Goal: Task Accomplishment & Management: Complete application form

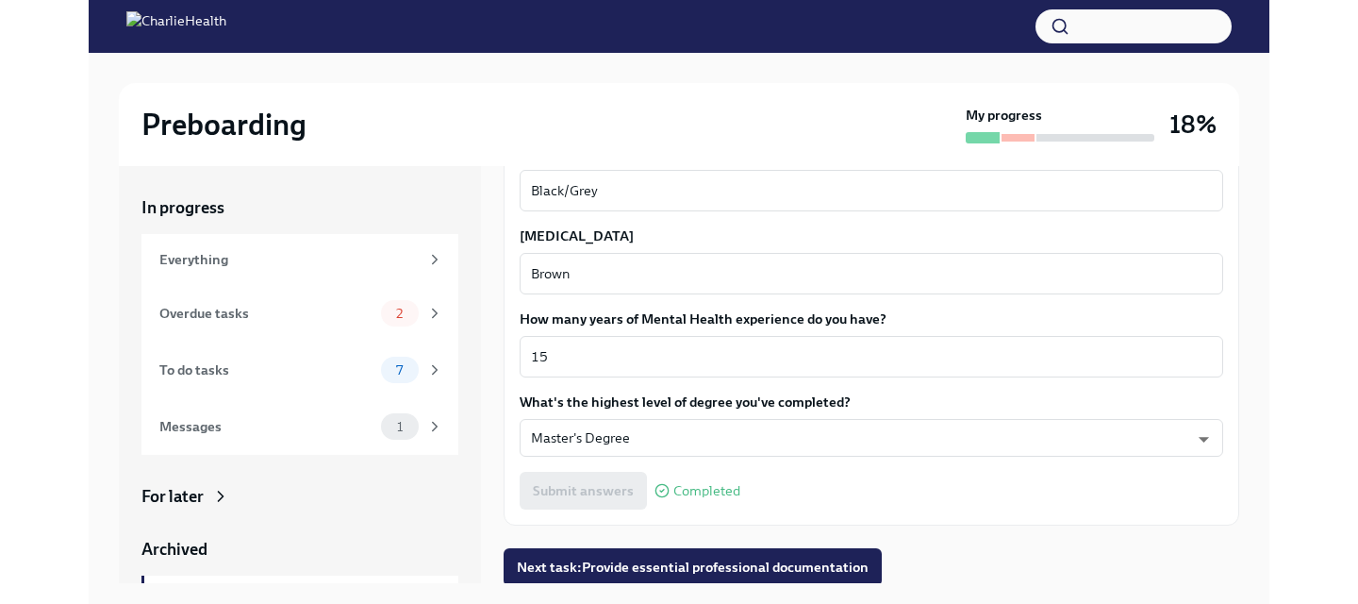
scroll to position [1805, 0]
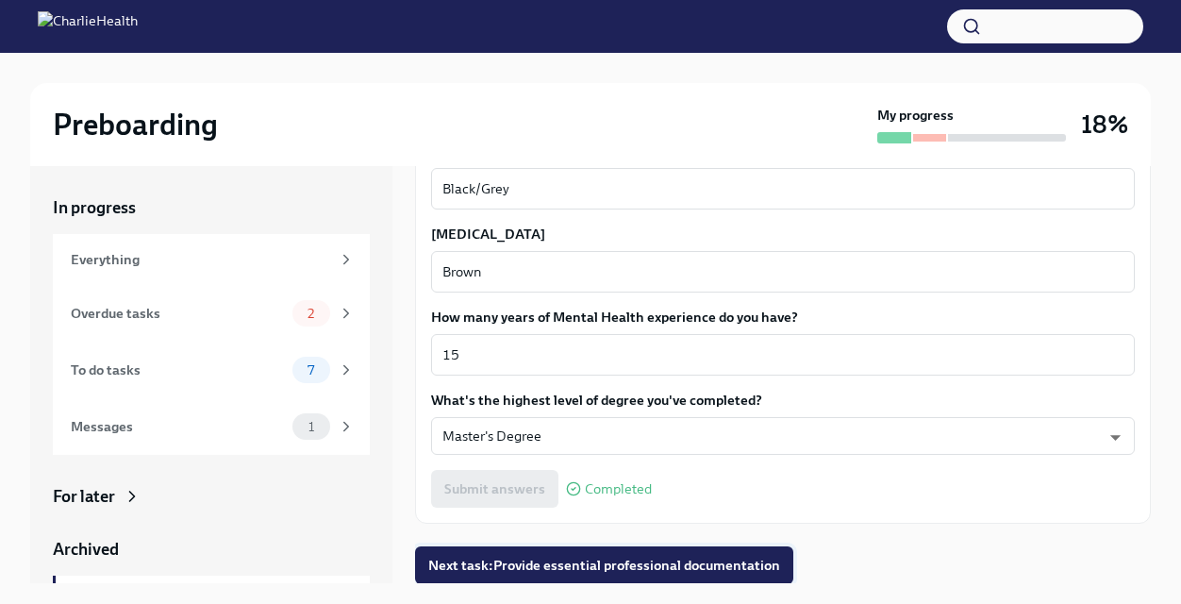
click at [626, 556] on span "Next task : Provide essential professional documentation" at bounding box center [604, 565] width 352 height 19
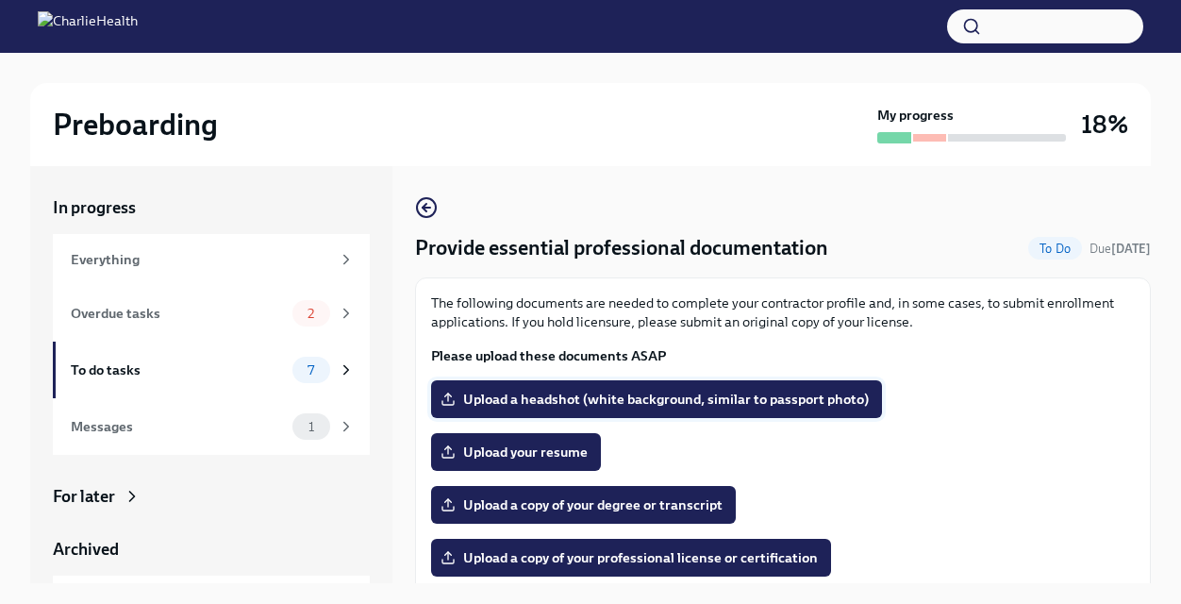
click at [589, 402] on span "Upload a headshot (white background, similar to passport photo)" at bounding box center [656, 399] width 425 height 19
click at [0, 0] on input "Upload a headshot (white background, similar to passport photo)" at bounding box center [0, 0] width 0 height 0
click at [598, 403] on span "Upload a headshot (white background, similar to passport photo)" at bounding box center [656, 399] width 425 height 19
click at [0, 0] on input "Upload a headshot (white background, similar to passport photo)" at bounding box center [0, 0] width 0 height 0
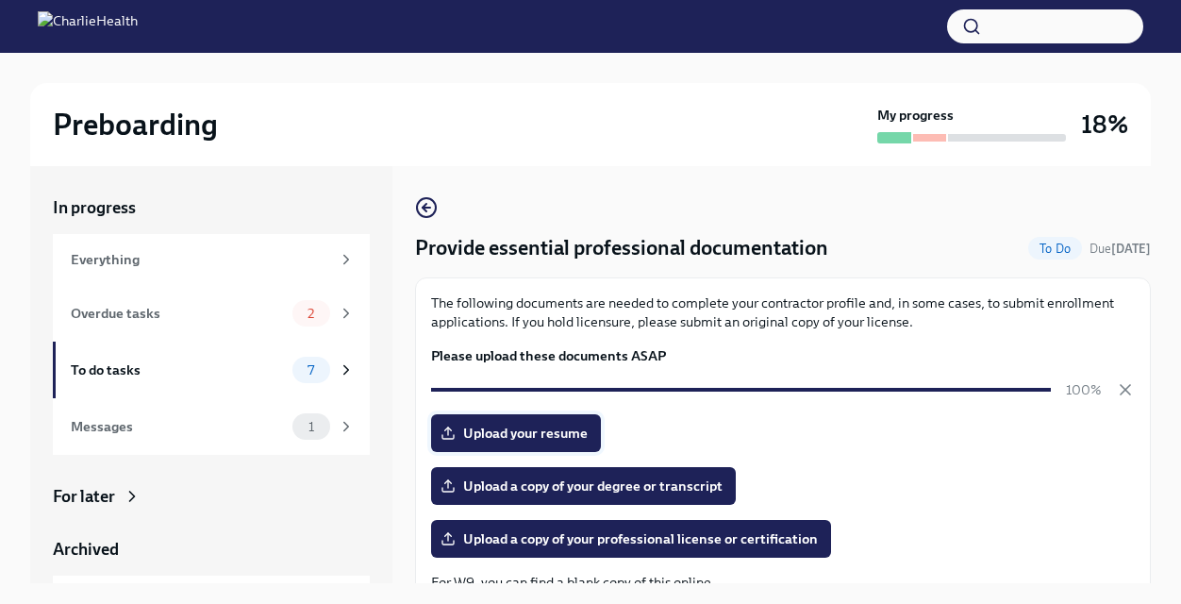
click at [528, 428] on span "Upload your resume" at bounding box center [515, 433] width 143 height 19
click at [0, 0] on input "Upload your resume" at bounding box center [0, 0] width 0 height 0
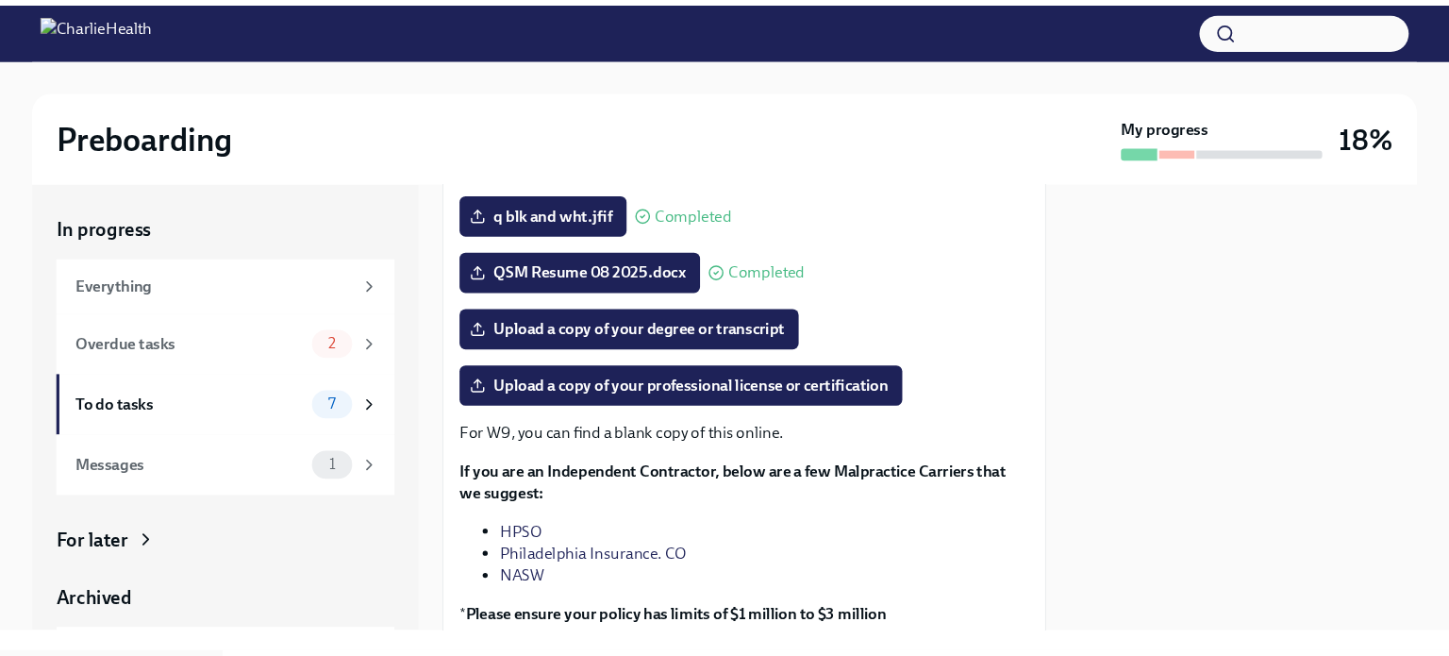
scroll to position [234, 0]
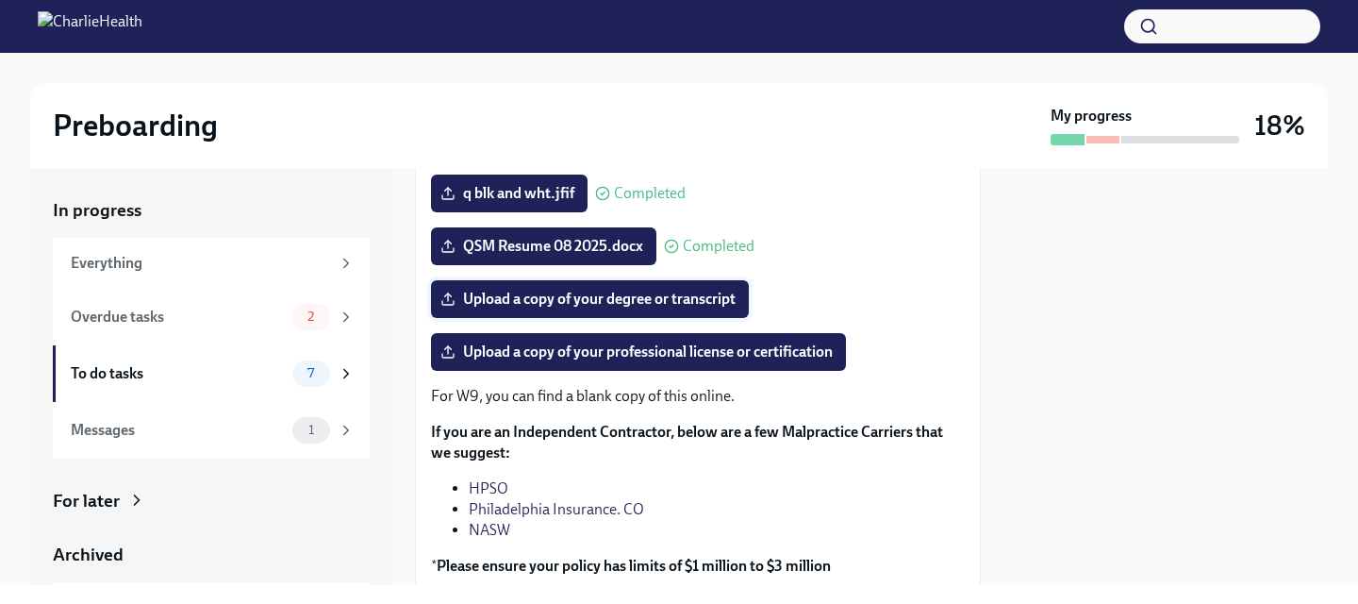
click at [528, 308] on span "Upload a copy of your degree or transcript" at bounding box center [589, 299] width 291 height 19
click at [0, 0] on input "Upload a copy of your degree or transcript" at bounding box center [0, 0] width 0 height 0
click at [308, 52] on div at bounding box center [679, 26] width 1358 height 53
drag, startPoint x: 1324, startPoint y: 278, endPoint x: 1343, endPoint y: 231, distance: 50.8
click at [1194, 231] on div "Preboarding My progress 18% In progress Everything Overdue tasks 2 To do tasks …" at bounding box center [679, 319] width 1358 height 532
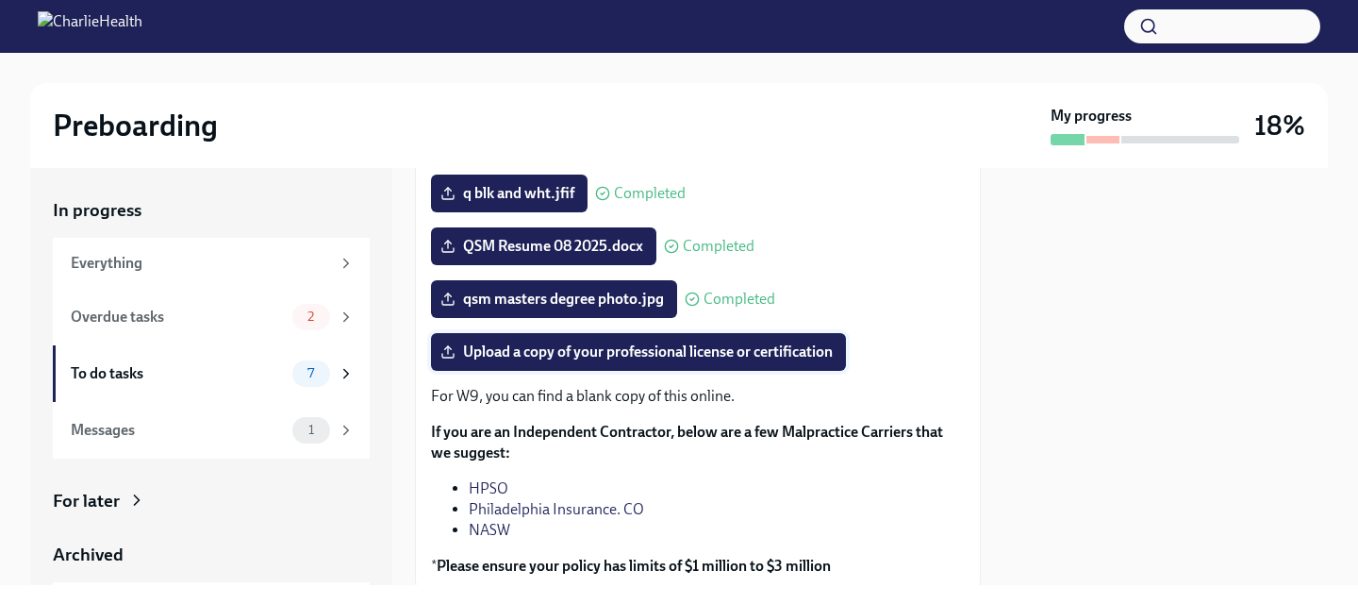
click at [630, 361] on span "Upload a copy of your professional license or certification" at bounding box center [638, 351] width 389 height 19
click at [0, 0] on input "Upload a copy of your professional license or certification" at bounding box center [0, 0] width 0 height 0
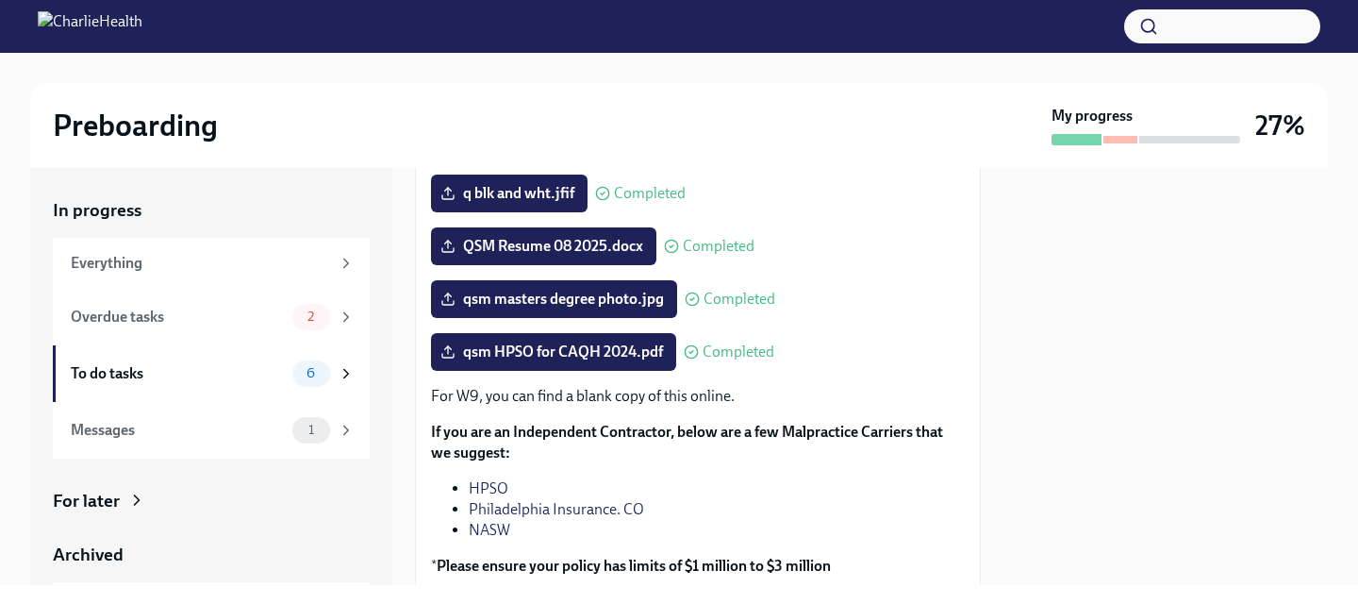
click at [381, 136] on div "Preboarding" at bounding box center [548, 126] width 991 height 38
click at [556, 361] on span "qsm HPSO for CAQH 2024.pdf" at bounding box center [553, 351] width 219 height 19
click at [0, 0] on input "qsm HPSO for CAQH 2024.pdf" at bounding box center [0, 0] width 0 height 0
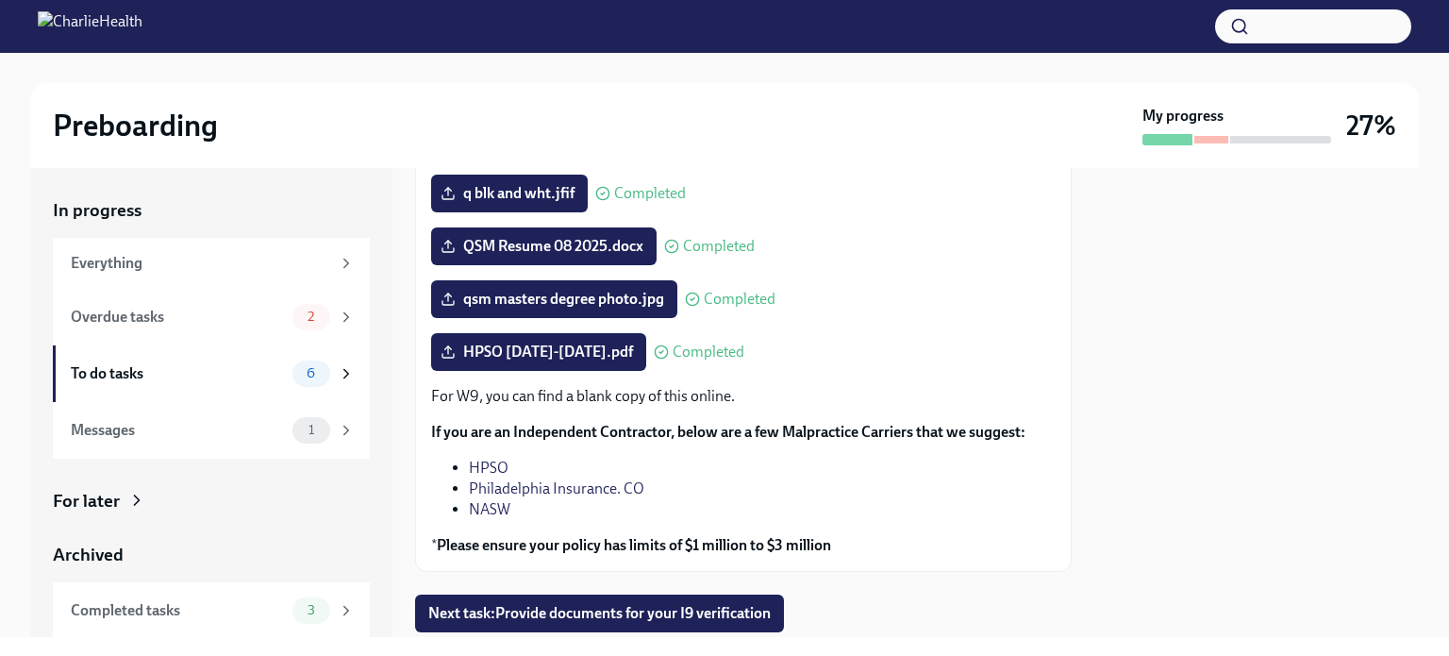
scroll to position [205, 0]
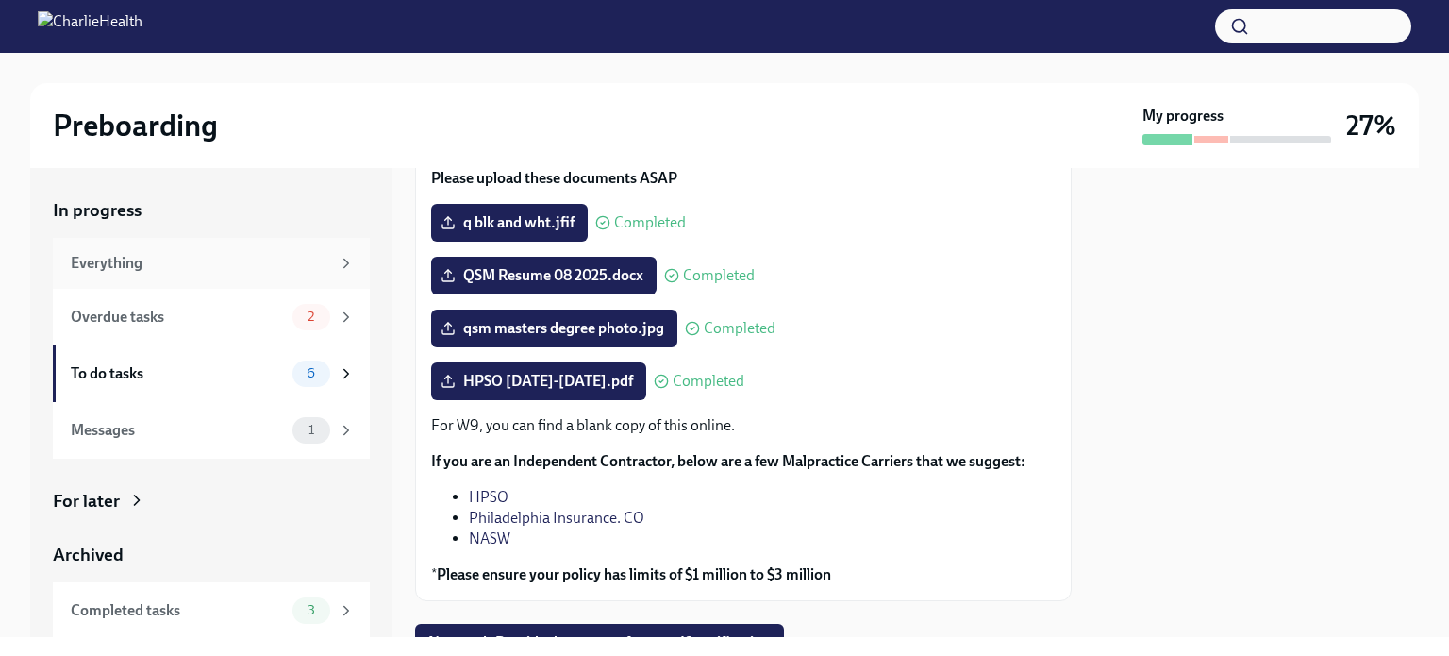
click at [214, 263] on div "Everything" at bounding box center [200, 263] width 259 height 21
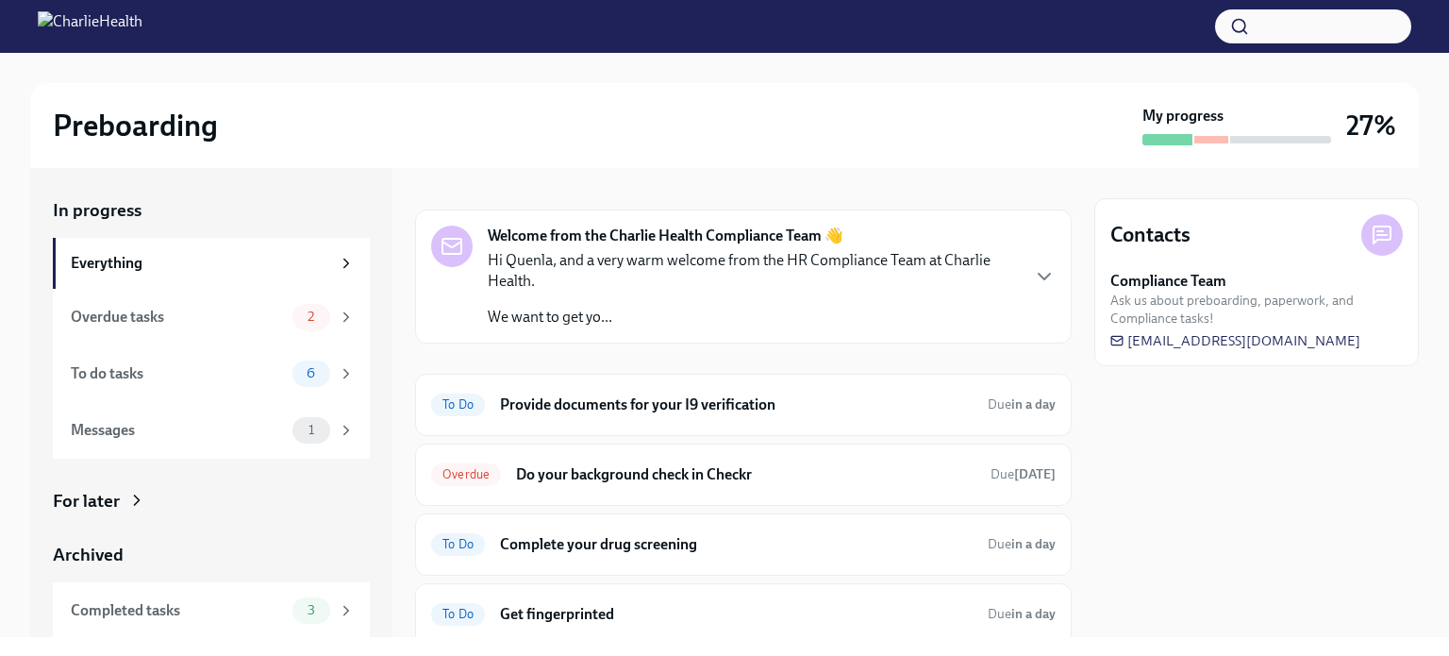
scroll to position [26, 0]
click at [184, 263] on div "Everything" at bounding box center [200, 263] width 259 height 21
click at [1033, 272] on icon "button" at bounding box center [1044, 278] width 23 height 23
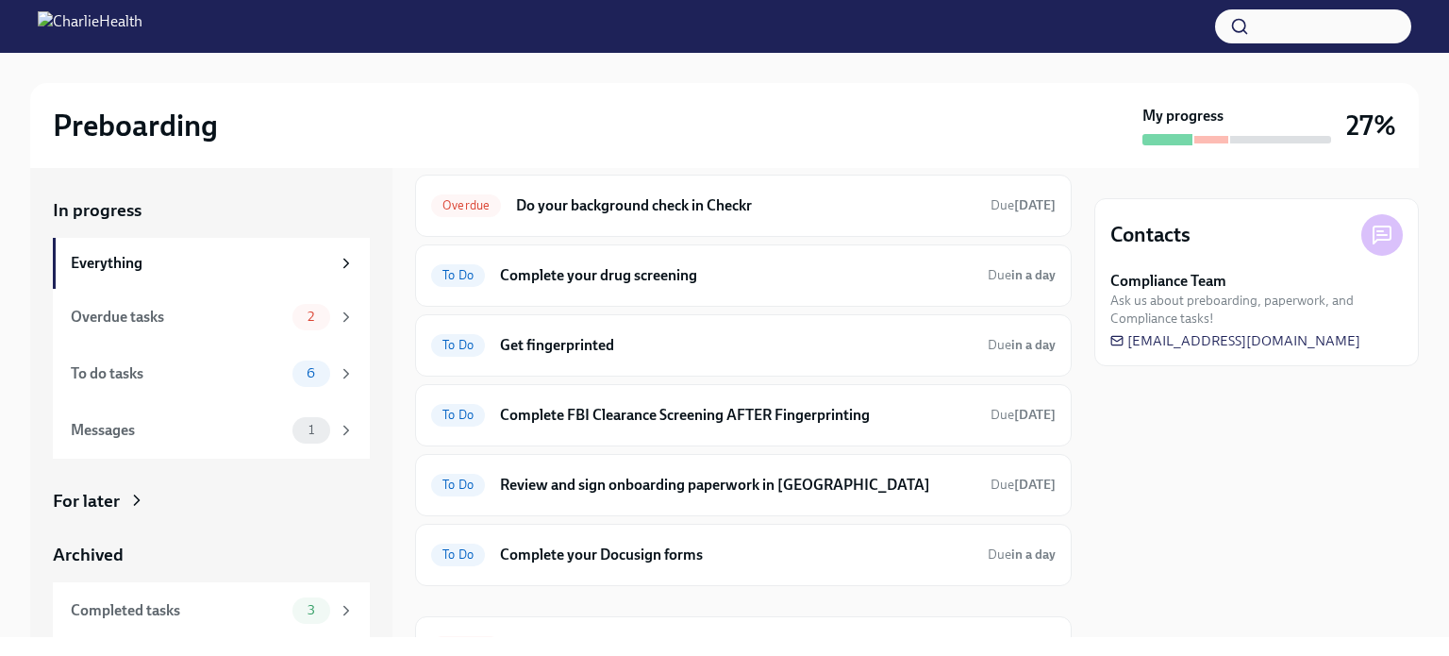
scroll to position [562, 0]
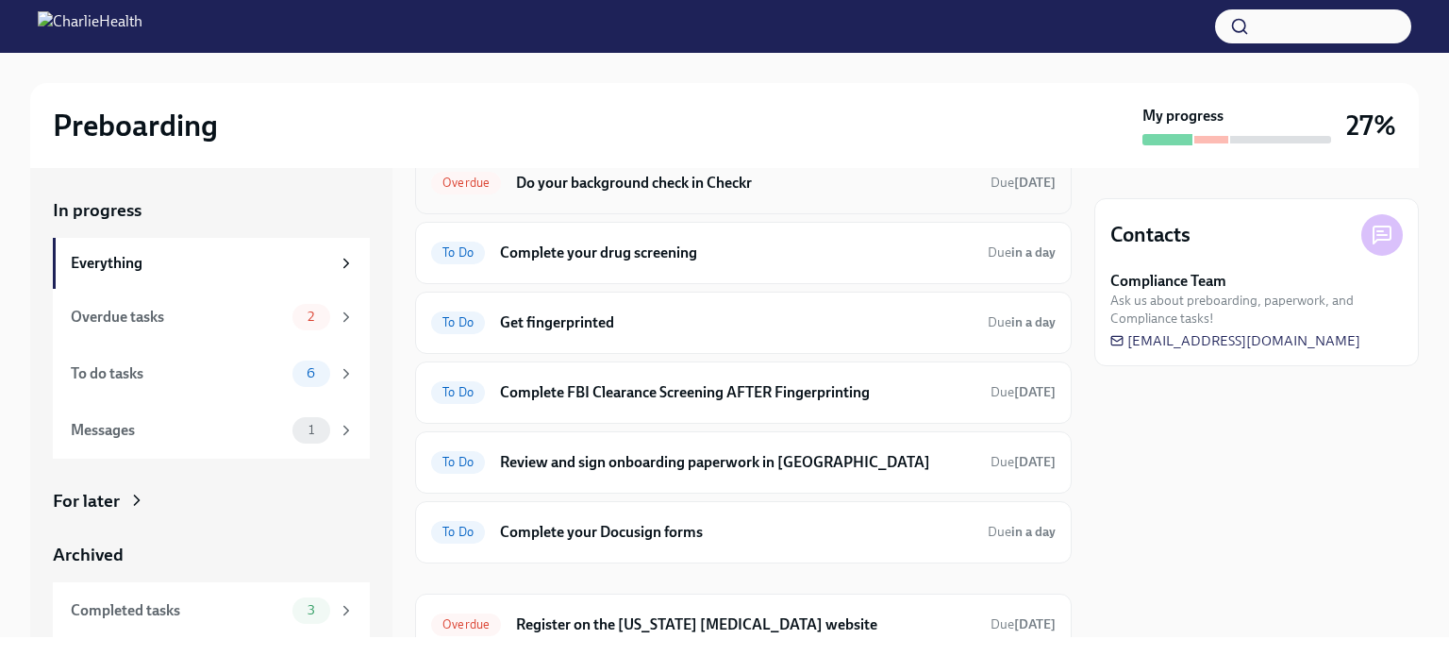
click at [770, 193] on h6 "Do your background check in Checkr" at bounding box center [745, 183] width 459 height 21
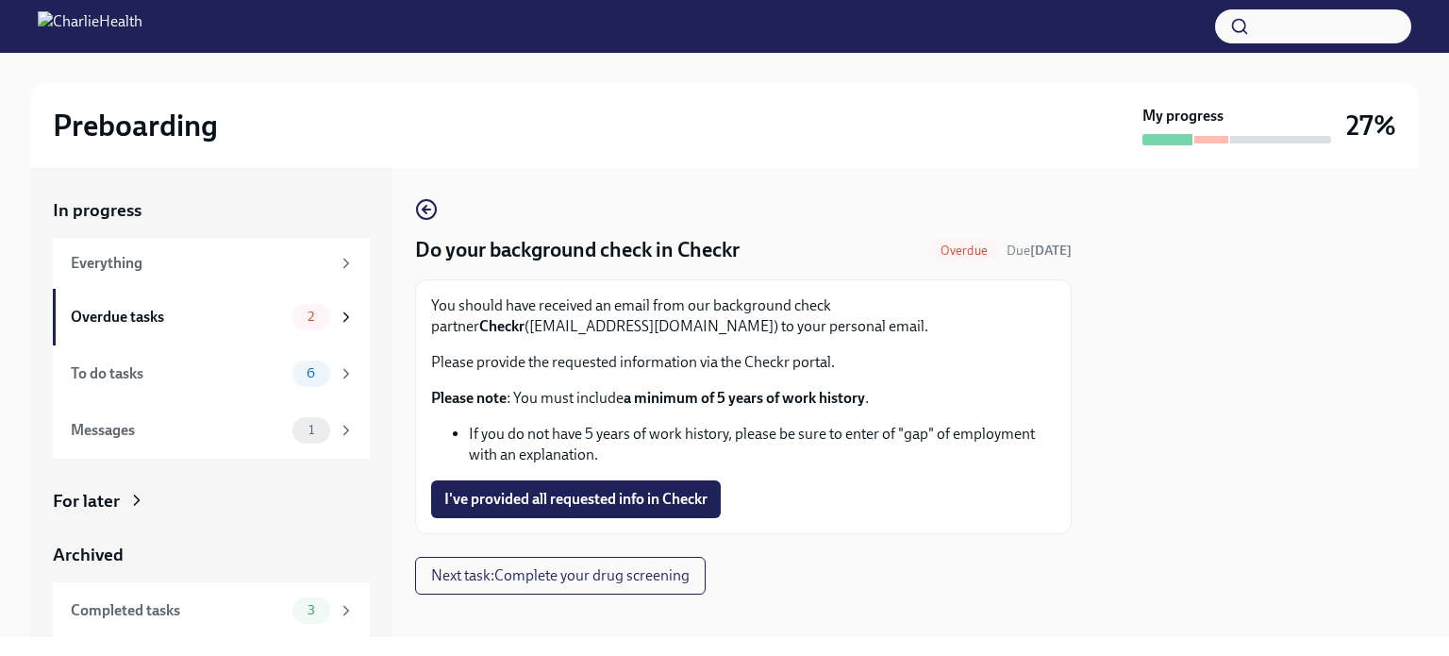
scroll to position [16, 0]
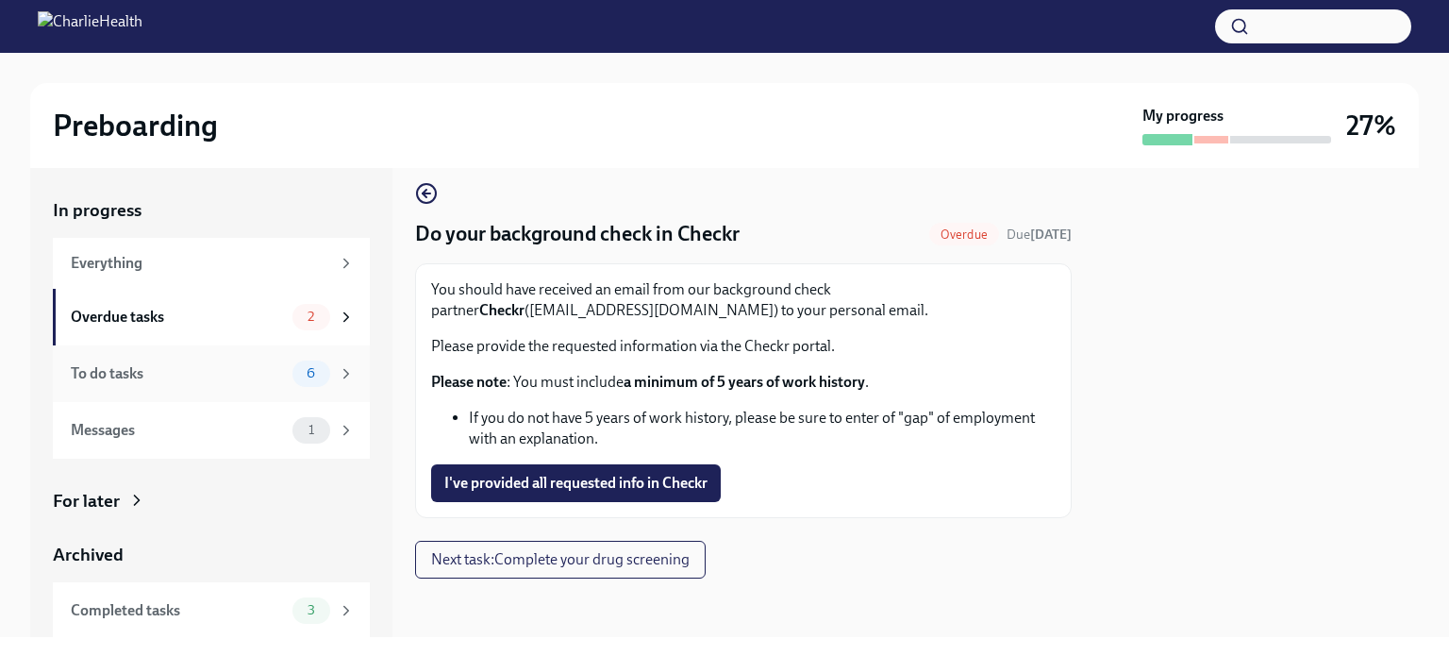
click at [160, 366] on div "To do tasks" at bounding box center [178, 373] width 214 height 21
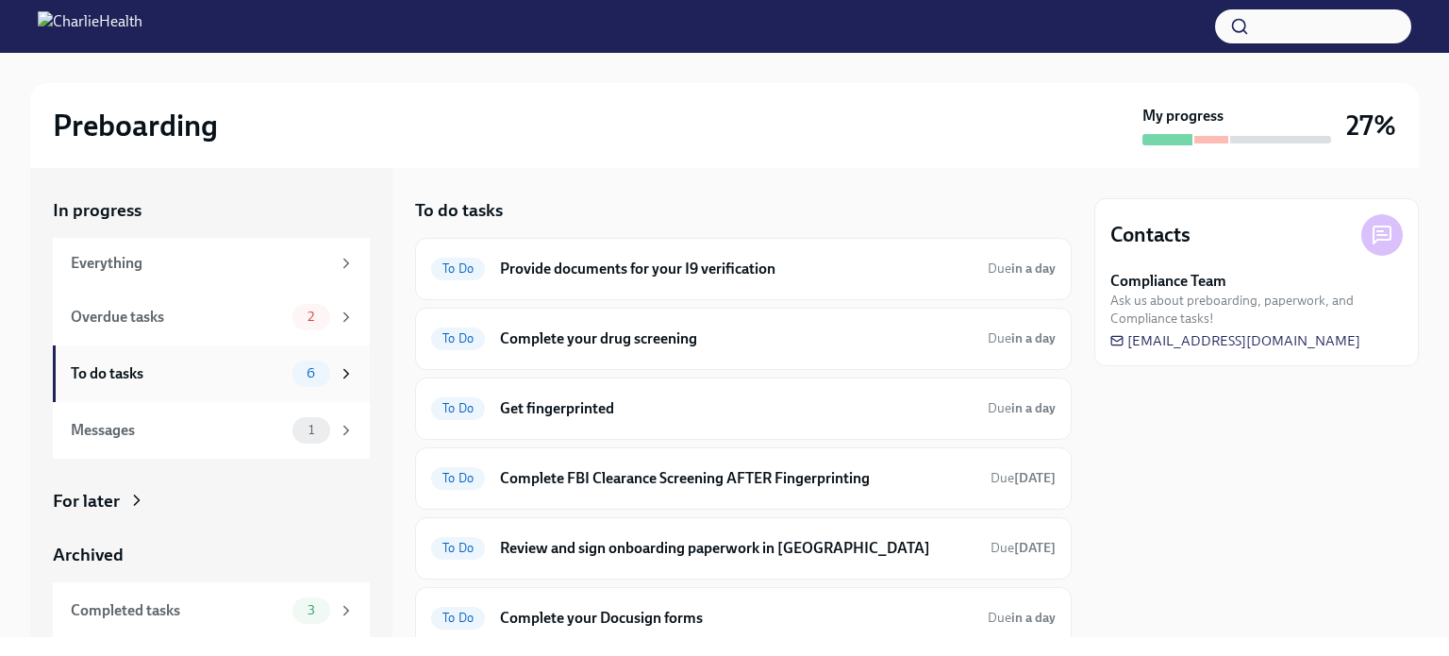
click at [168, 376] on div "To do tasks" at bounding box center [178, 373] width 214 height 21
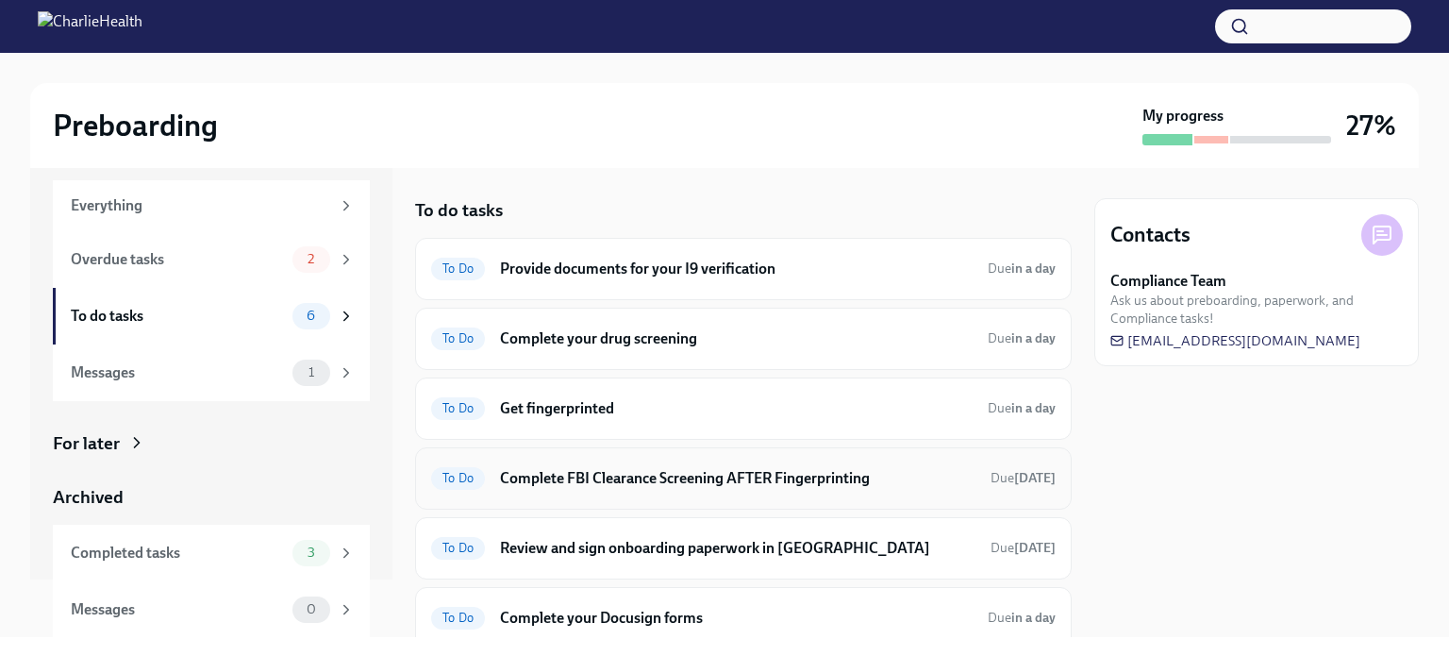
click at [744, 459] on div "To Do Complete FBI Clearance Screening AFTER Fingerprinting Due [DATE]" at bounding box center [743, 478] width 657 height 62
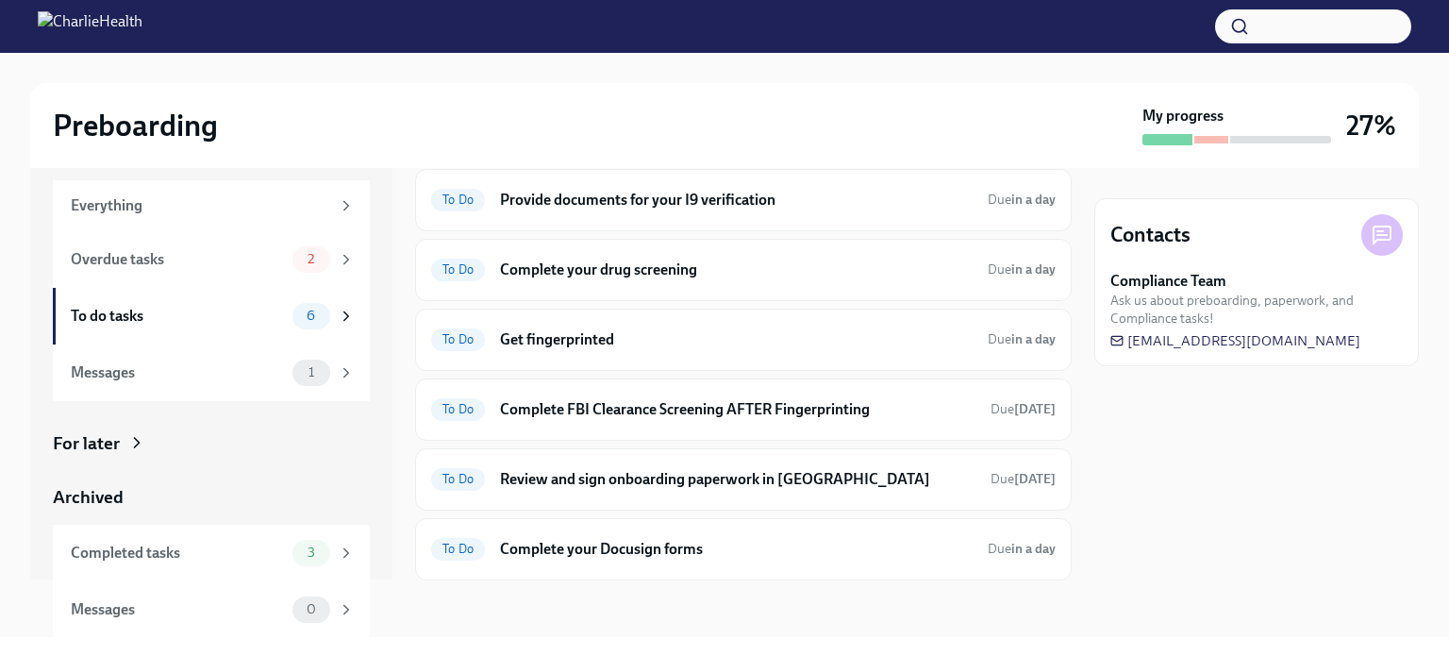
scroll to position [0, 0]
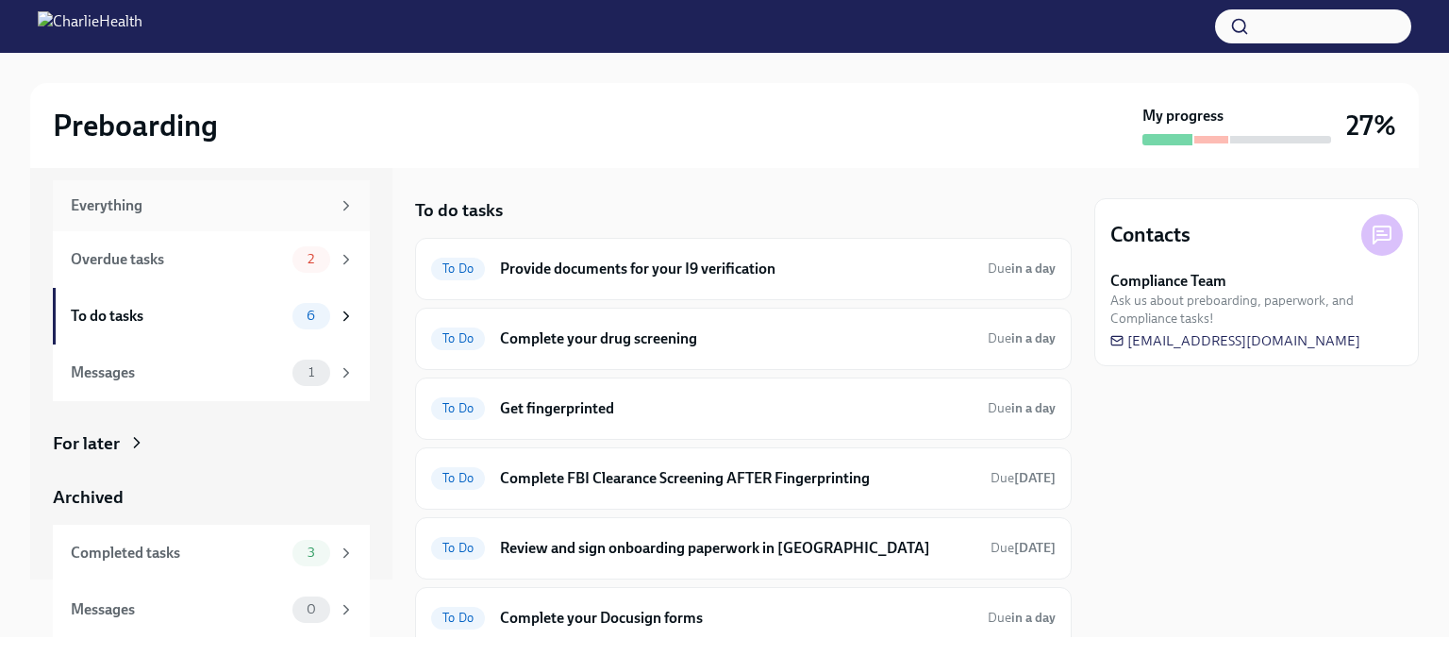
click at [153, 210] on div "Everything" at bounding box center [200, 205] width 259 height 21
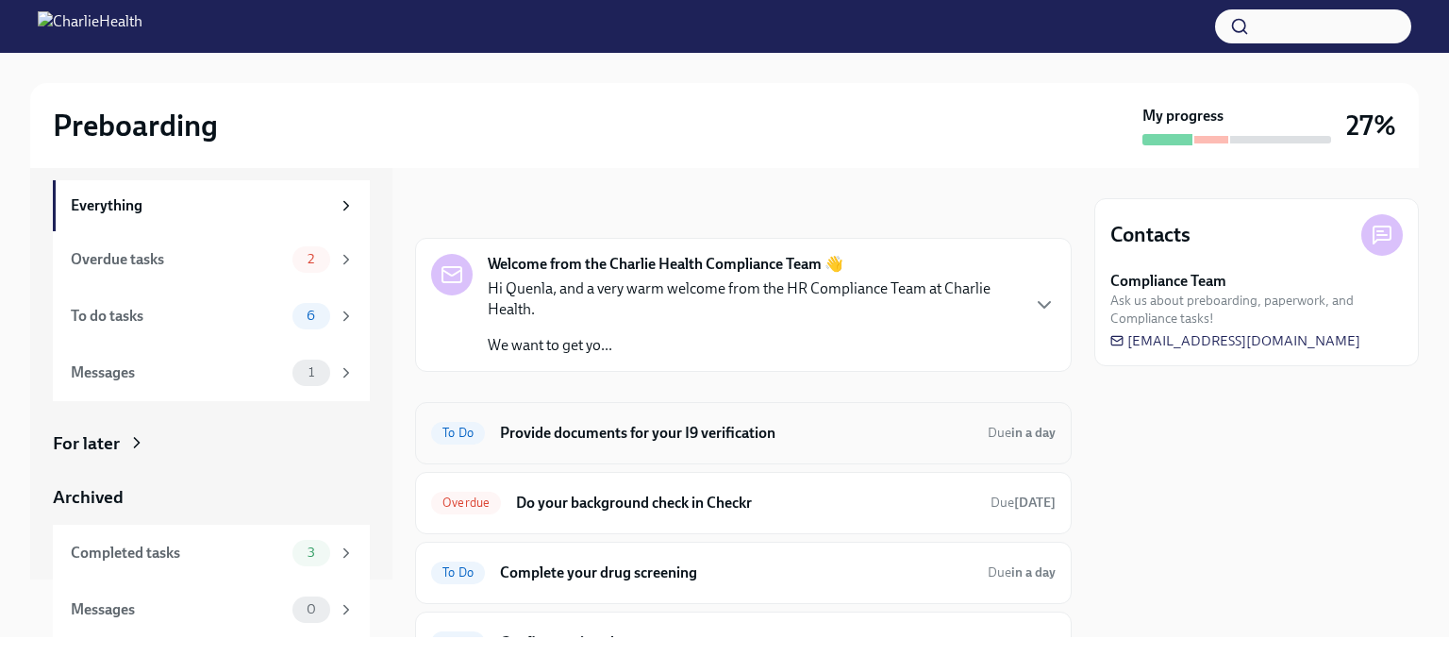
click at [826, 433] on h6 "Provide documents for your I9 verification" at bounding box center [736, 433] width 473 height 21
